Goal: Task Accomplishment & Management: Use online tool/utility

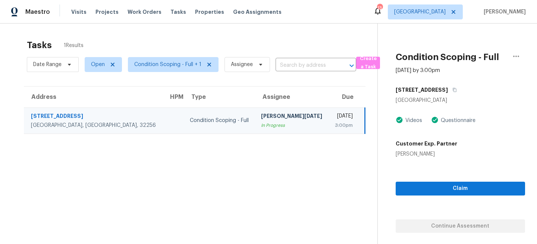
click at [231, 41] on div "Tasks 1 Results" at bounding box center [202, 44] width 351 height 19
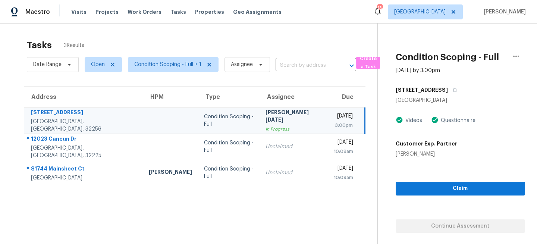
click at [198, 125] on td "Condition Scoping - Full" at bounding box center [229, 120] width 62 height 26
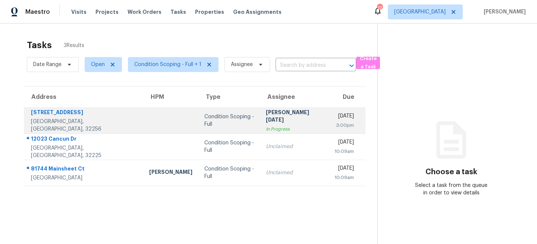
click at [199, 113] on td "Condition Scoping - Full" at bounding box center [230, 120] width 62 height 26
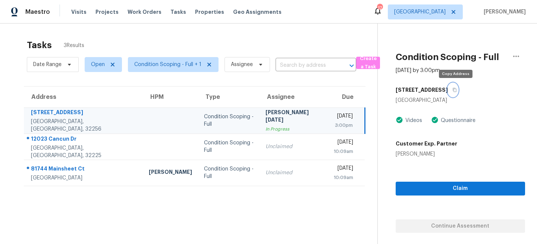
click at [457, 91] on icon "button" at bounding box center [455, 90] width 4 height 4
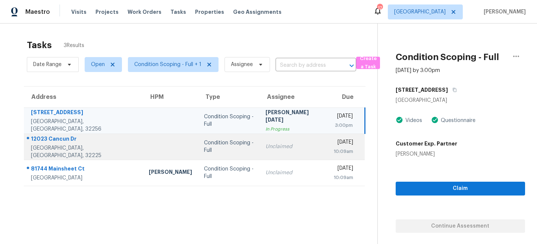
click at [172, 141] on td at bounding box center [170, 147] width 55 height 26
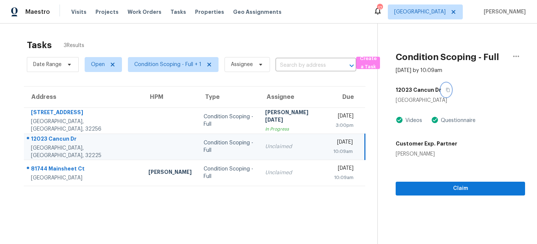
click at [446, 91] on icon "button" at bounding box center [448, 90] width 4 height 4
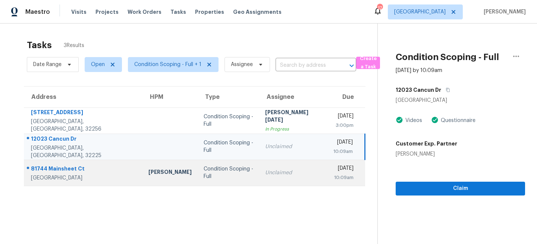
click at [230, 178] on td "Condition Scoping - Full" at bounding box center [229, 173] width 62 height 26
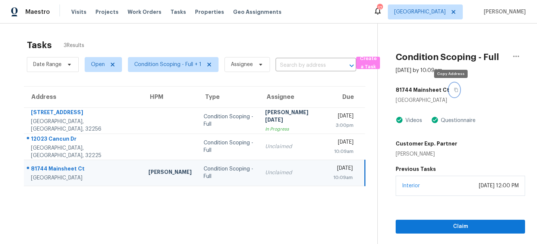
click at [454, 91] on icon "button" at bounding box center [456, 90] width 4 height 4
